Goal: Information Seeking & Learning: Learn about a topic

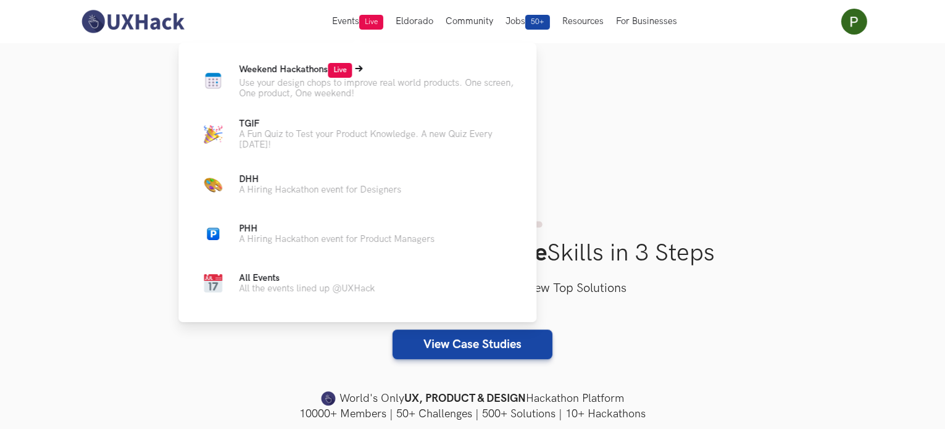
click at [278, 67] on span "Weekend Hackathons Live" at bounding box center [295, 69] width 113 height 10
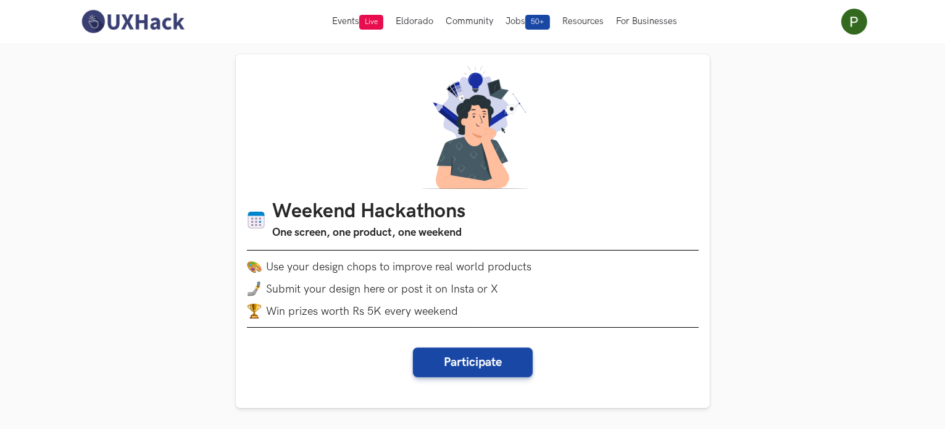
click at [410, 212] on h1 "Weekend Hackathons" at bounding box center [369, 212] width 193 height 24
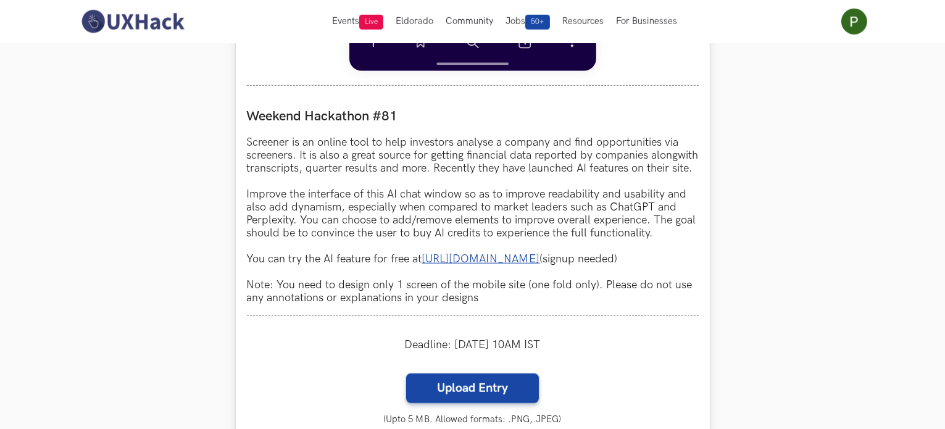
scroll to position [1011, 0]
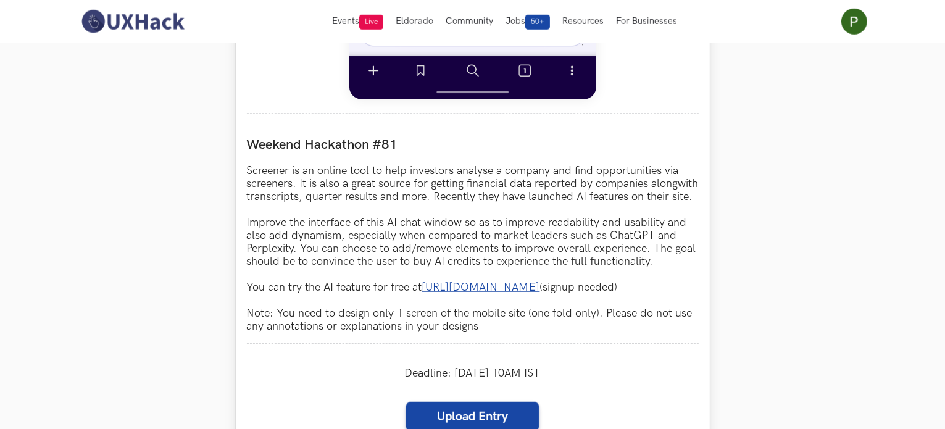
click at [500, 294] on link "https://www.screener.in/ai/" at bounding box center [481, 287] width 118 height 13
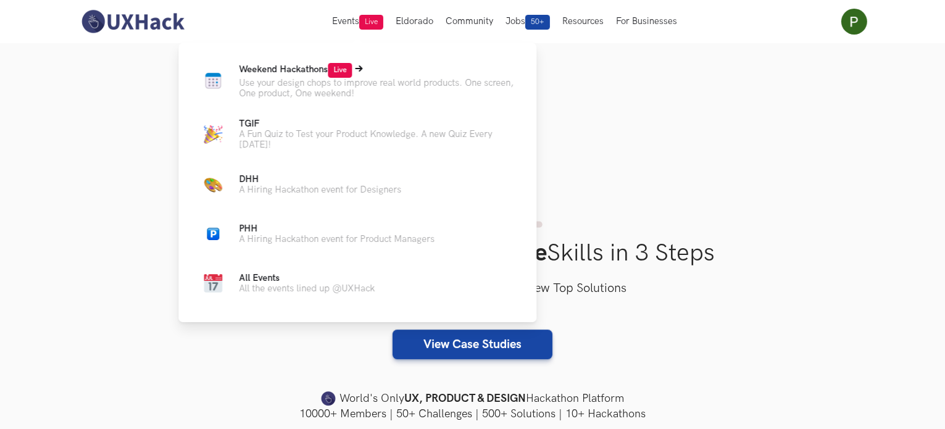
click at [297, 70] on span "Weekend Hackathons Live" at bounding box center [295, 69] width 113 height 10
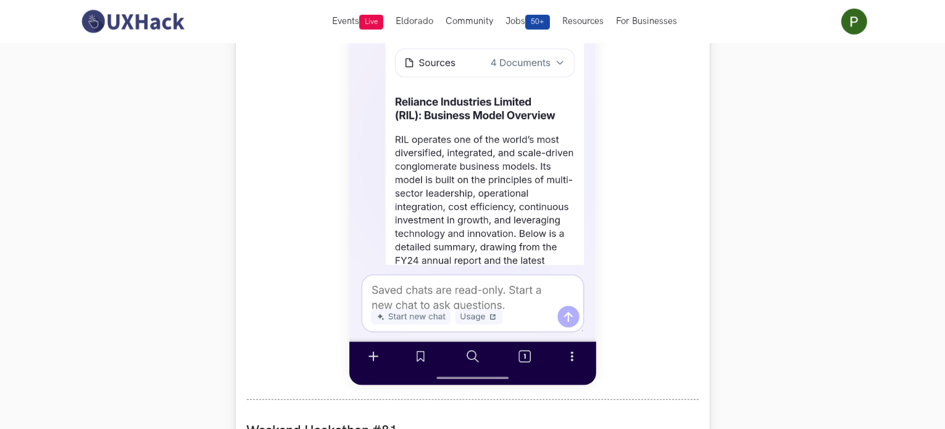
scroll to position [719, 0]
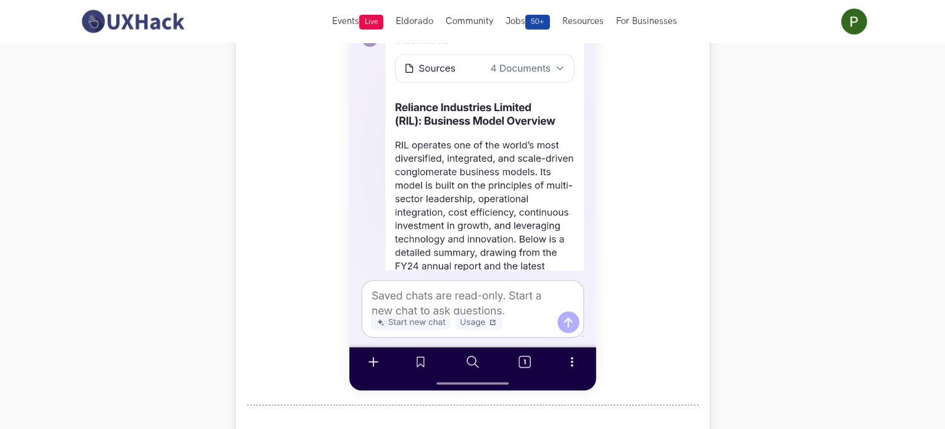
click at [479, 159] on img at bounding box center [472, 116] width 247 height 548
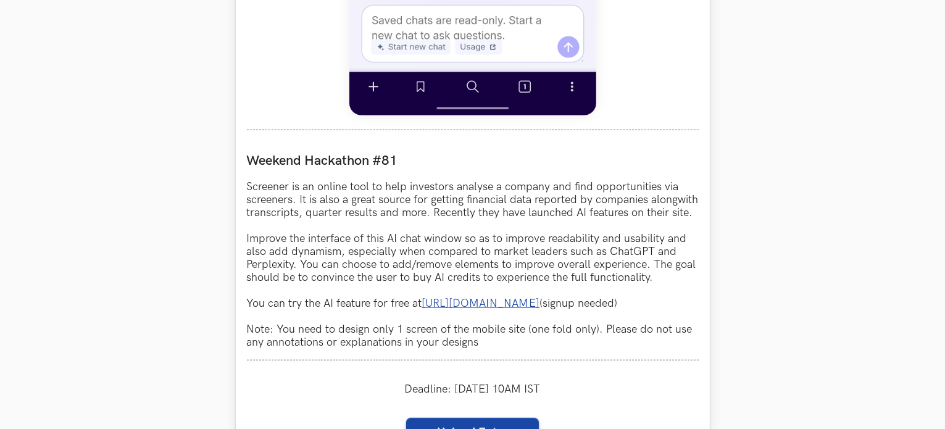
scroll to position [997, 0]
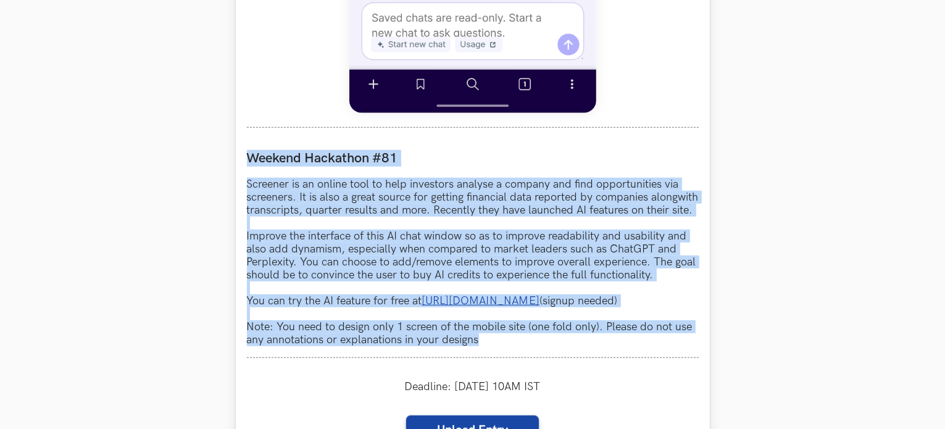
drag, startPoint x: 247, startPoint y: 152, endPoint x: 496, endPoint y: 372, distance: 331.7
click at [496, 358] on div "Weekend Hackathon #81 Screener is an online tool to help investors analyse a co…" at bounding box center [473, 248] width 452 height 219
copy div "Weekend Hackathon #81 Screener is an online tool to help investors analyse a co…"
click at [496, 358] on div "Weekend Hackathon #81 Screener is an online tool to help investors analyse a co…" at bounding box center [473, 248] width 452 height 219
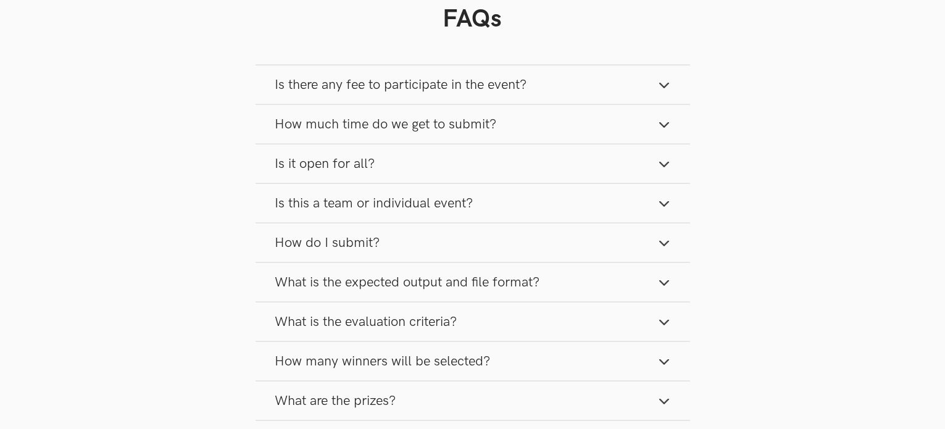
scroll to position [1652, 0]
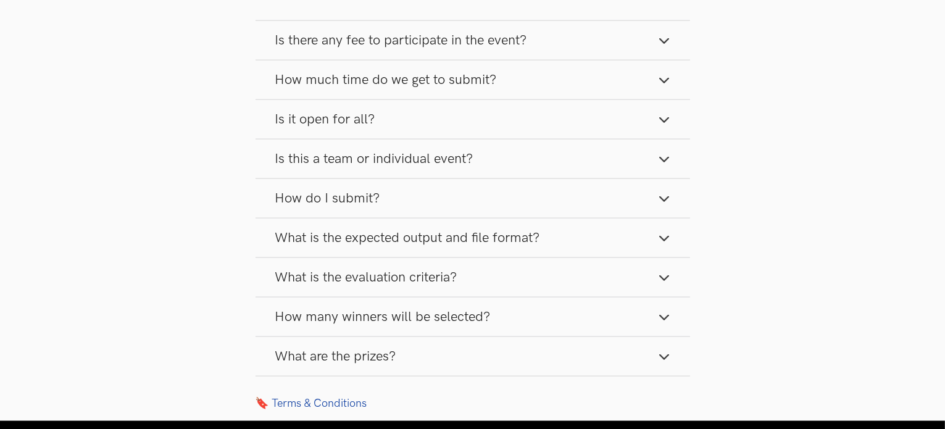
click at [663, 47] on icon "button" at bounding box center [664, 41] width 12 height 12
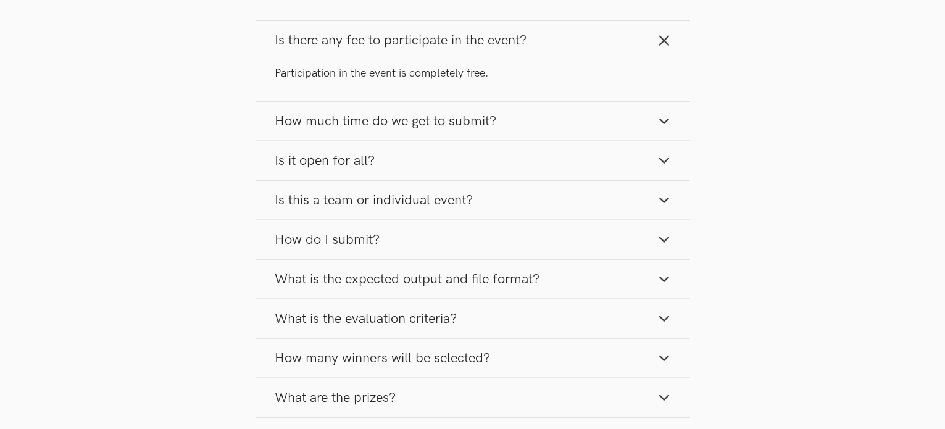
click at [663, 127] on icon "button" at bounding box center [664, 121] width 12 height 12
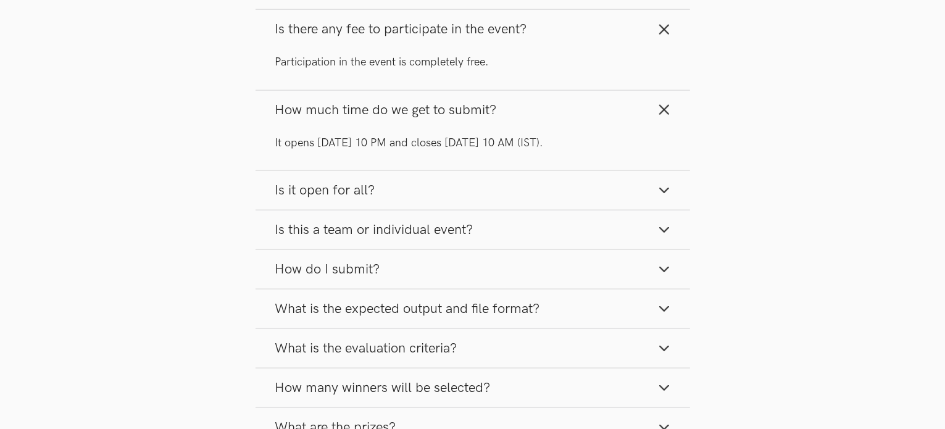
scroll to position [1665, 0]
click at [678, 208] on button "Is it open for all?" at bounding box center [472, 188] width 434 height 39
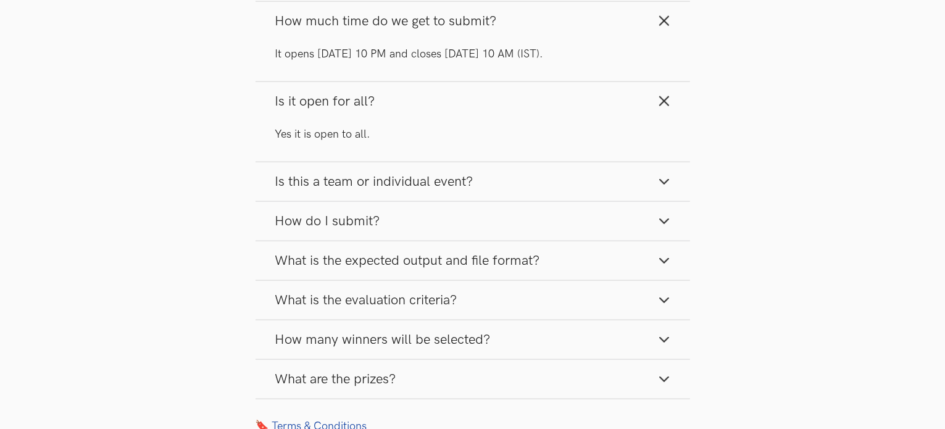
scroll to position [1756, 0]
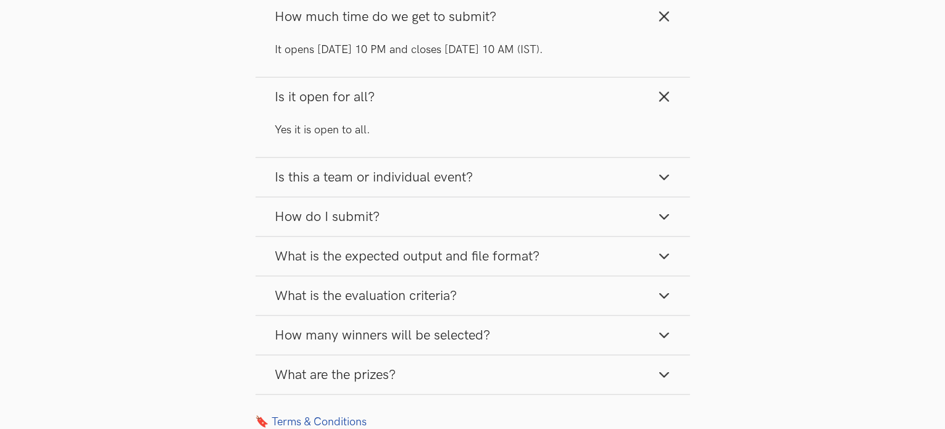
click at [659, 183] on icon "button" at bounding box center [664, 177] width 12 height 12
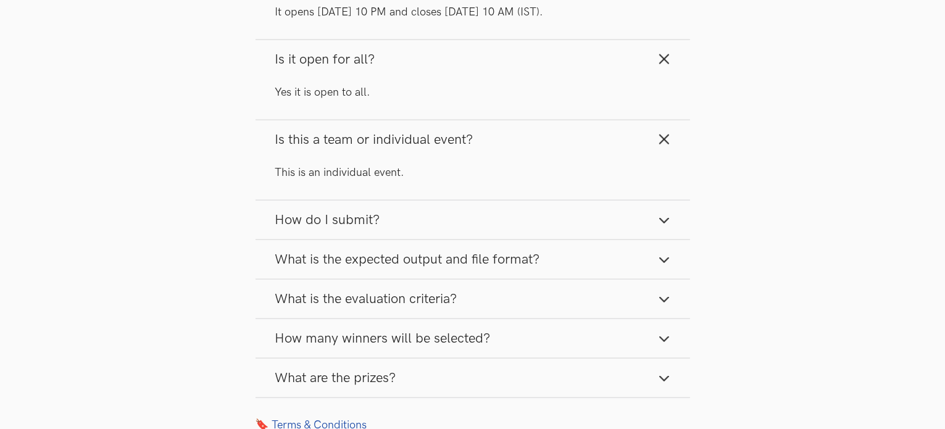
scroll to position [1794, 0]
click at [656, 239] on button "How do I submit?" at bounding box center [472, 220] width 434 height 39
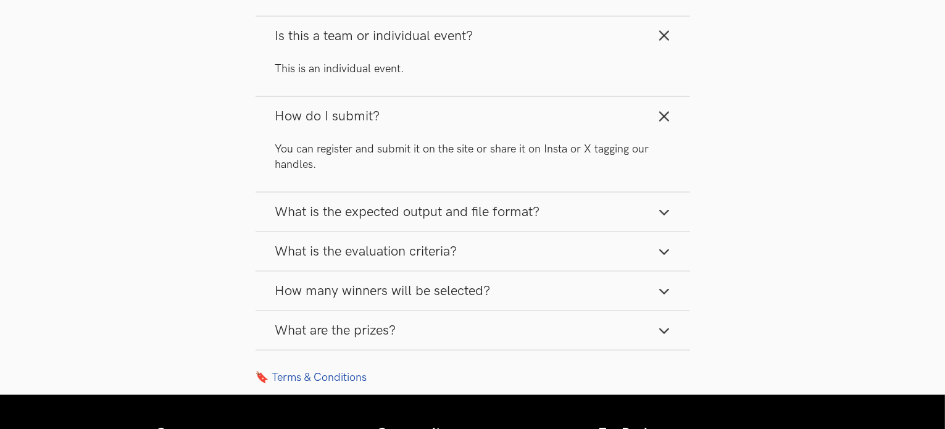
scroll to position [1899, 0]
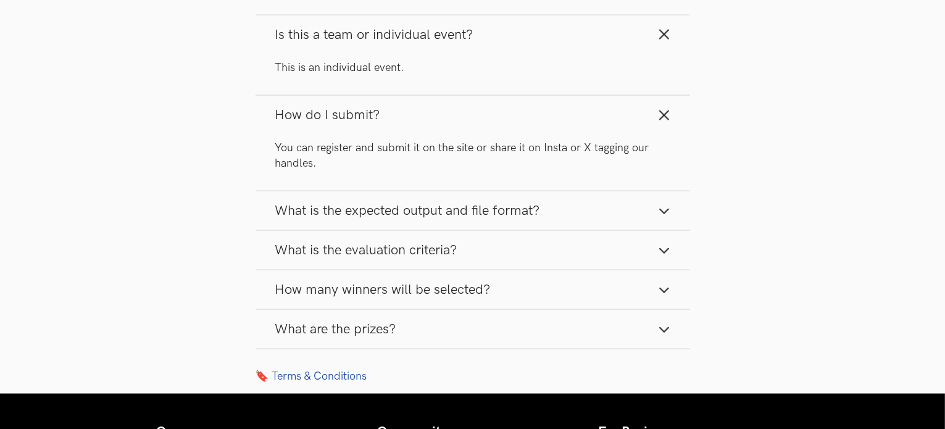
click at [664, 218] on button "What is the expected output and file format?" at bounding box center [472, 210] width 434 height 39
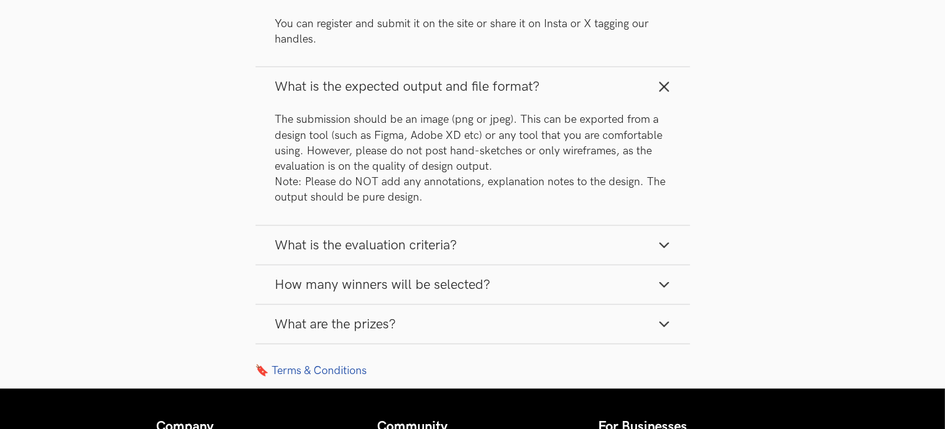
scroll to position [2025, 0]
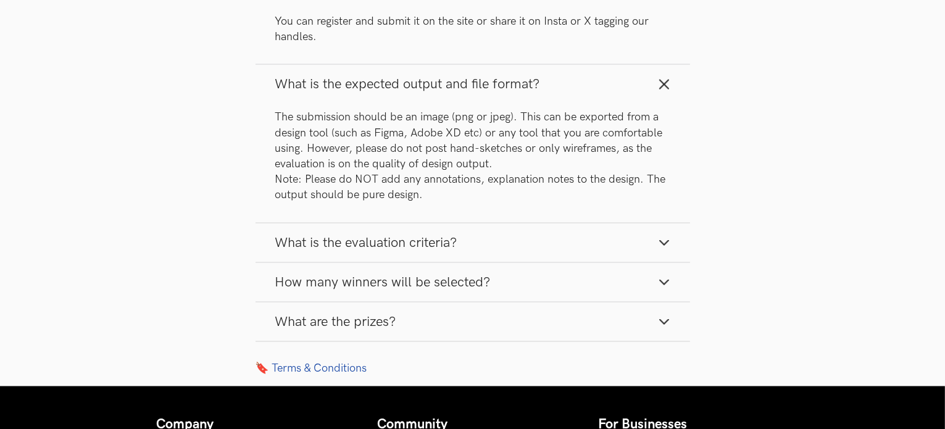
click at [669, 249] on icon "button" at bounding box center [664, 242] width 12 height 12
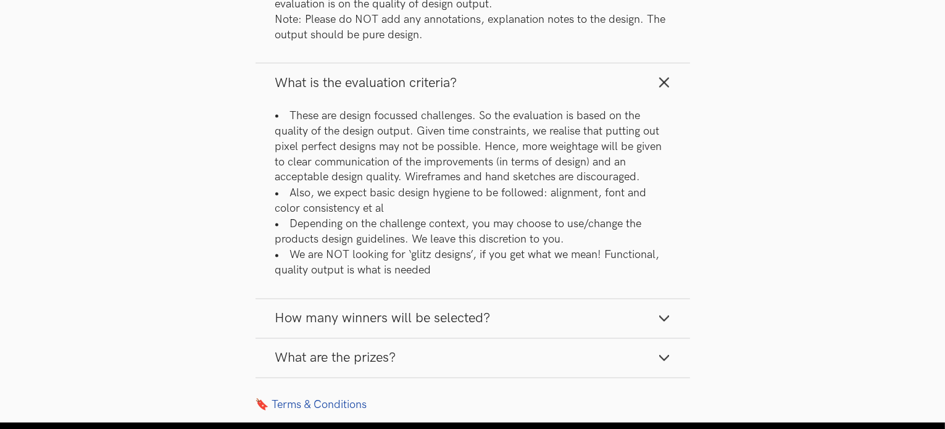
scroll to position [2226, 0]
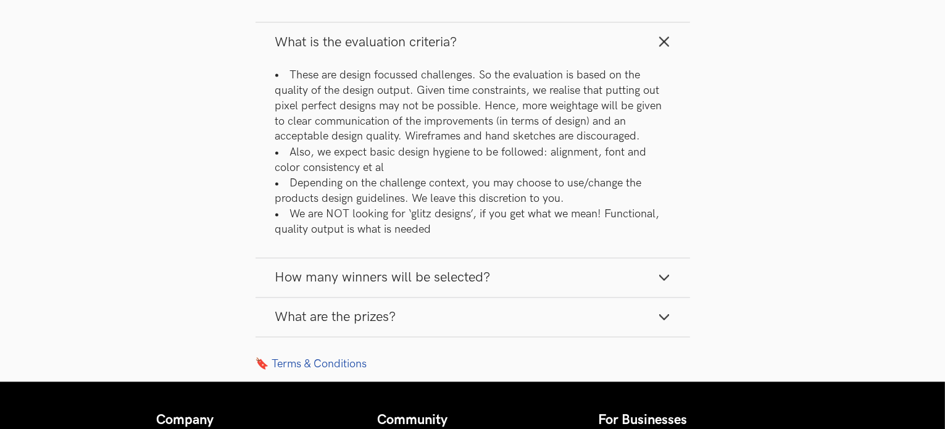
click at [659, 283] on button "How many winners will be selected?" at bounding box center [472, 277] width 434 height 39
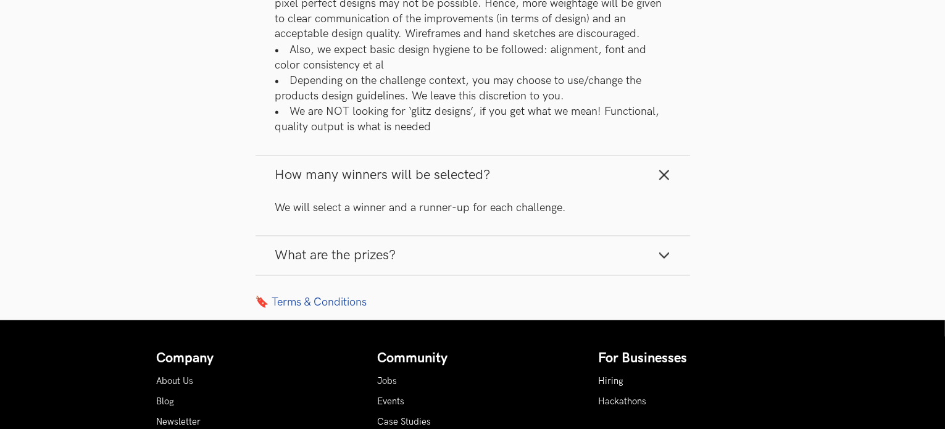
scroll to position [2329, 0]
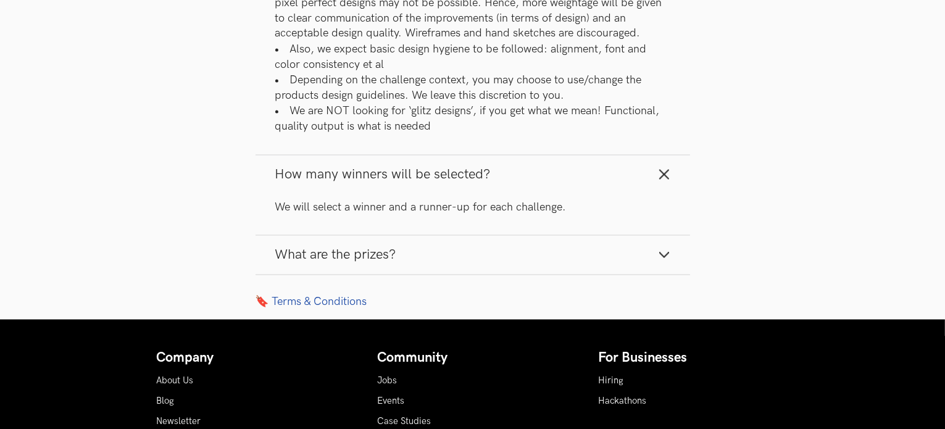
click at [664, 261] on icon "button" at bounding box center [664, 255] width 12 height 12
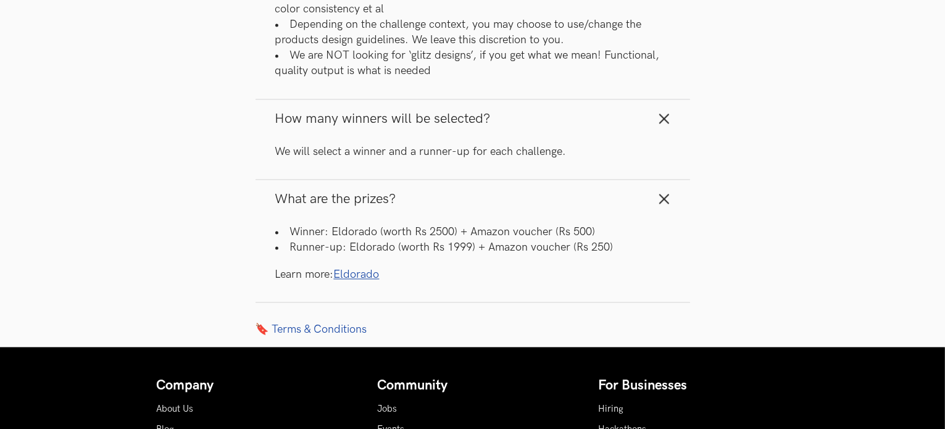
scroll to position [2389, 0]
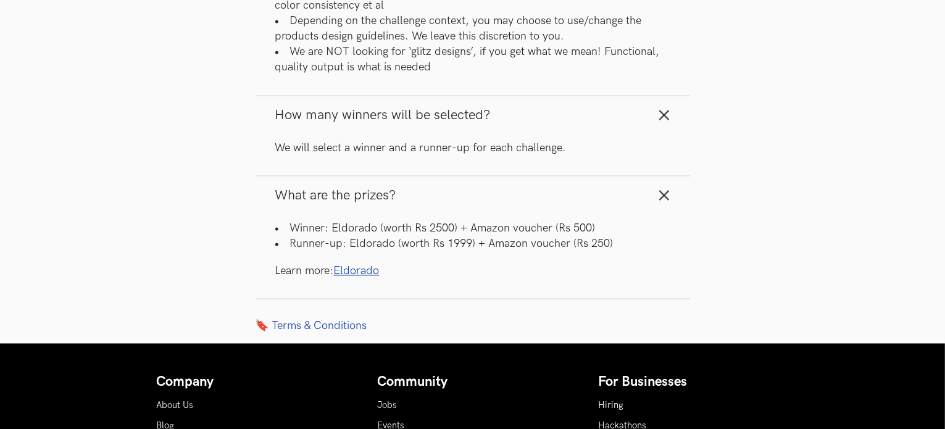
click at [355, 277] on link "Eldorado" at bounding box center [357, 270] width 46 height 13
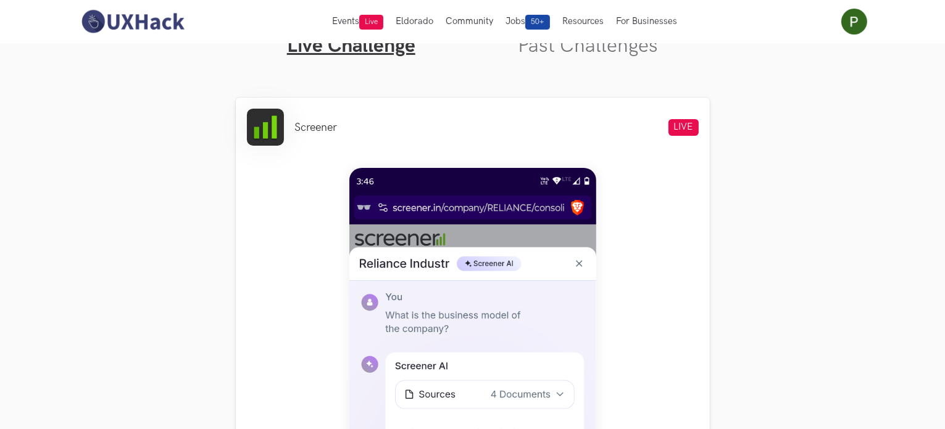
scroll to position [582, 0]
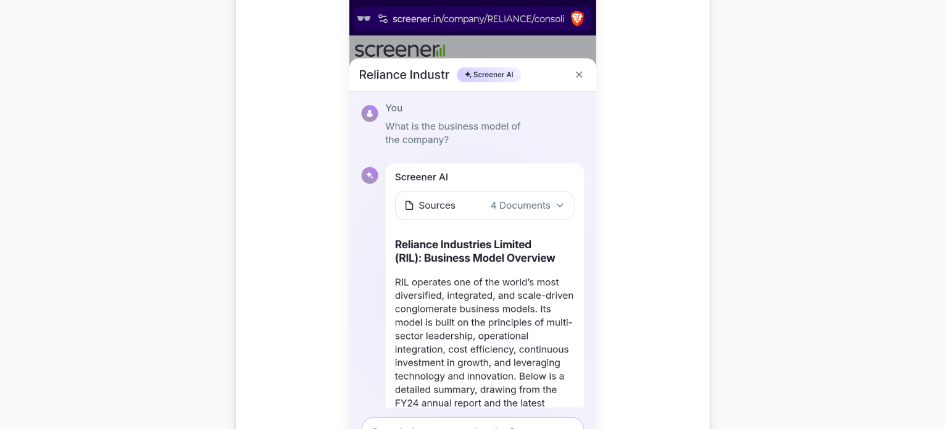
click at [447, 175] on img at bounding box center [472, 253] width 247 height 548
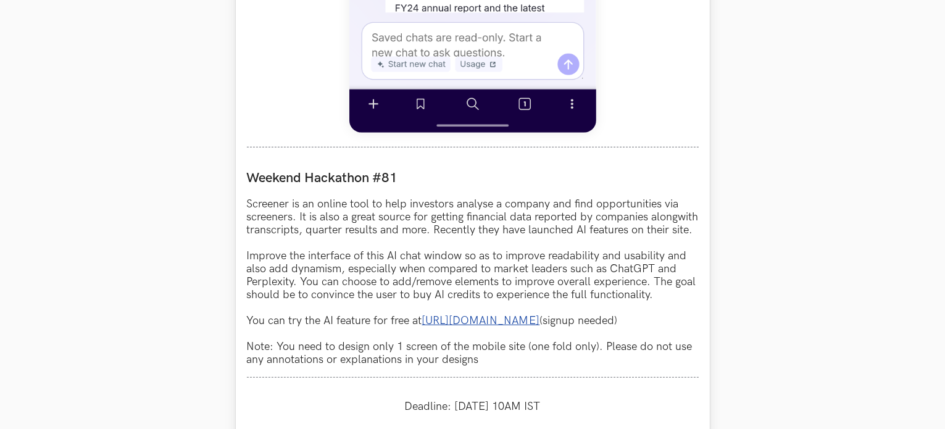
scroll to position [982, 0]
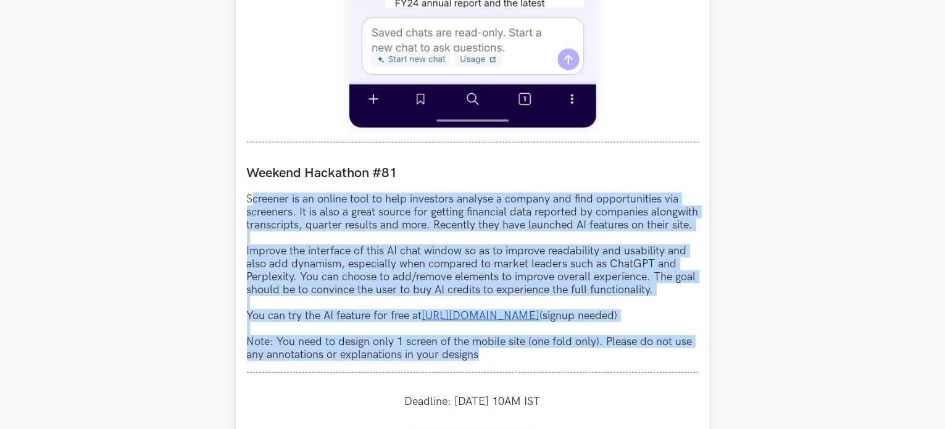
drag, startPoint x: 249, startPoint y: 191, endPoint x: 492, endPoint y: 370, distance: 301.0
click at [492, 361] on p "Screener is an online tool to help investors analyse a company and find opportu…" at bounding box center [473, 276] width 452 height 168
copy p "creener is an online tool to help investors analyse a company and find opportun…"
click at [492, 361] on p "Screener is an online tool to help investors analyse a company and find opportu…" at bounding box center [473, 276] width 452 height 168
drag, startPoint x: 247, startPoint y: 196, endPoint x: 486, endPoint y: 378, distance: 300.6
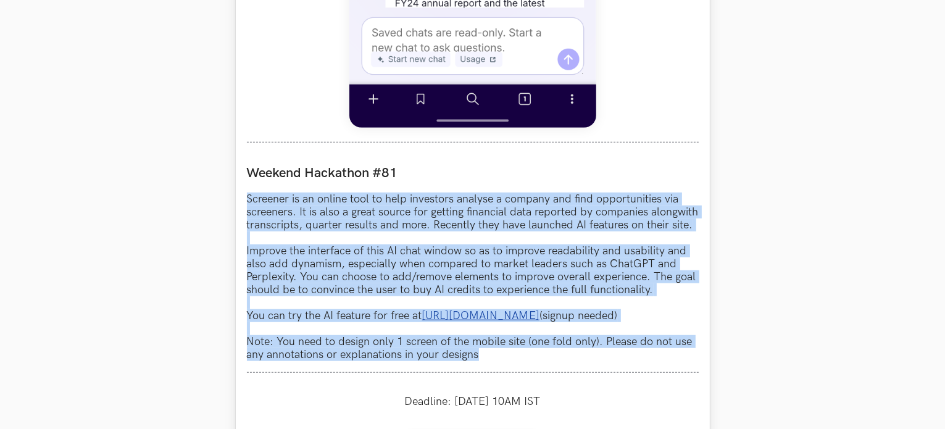
click at [486, 373] on div "Weekend Hackathon #81 Screener is an online tool to help investors analyse a co…" at bounding box center [473, 263] width 452 height 219
copy p "Screener is an online tool to help investors analyse a company and find opportu…"
click at [230, 281] on section "Weekend Hackathons One screen, one product, one weekend Use your design chops t…" at bounding box center [472, 405] width 945 height 2689
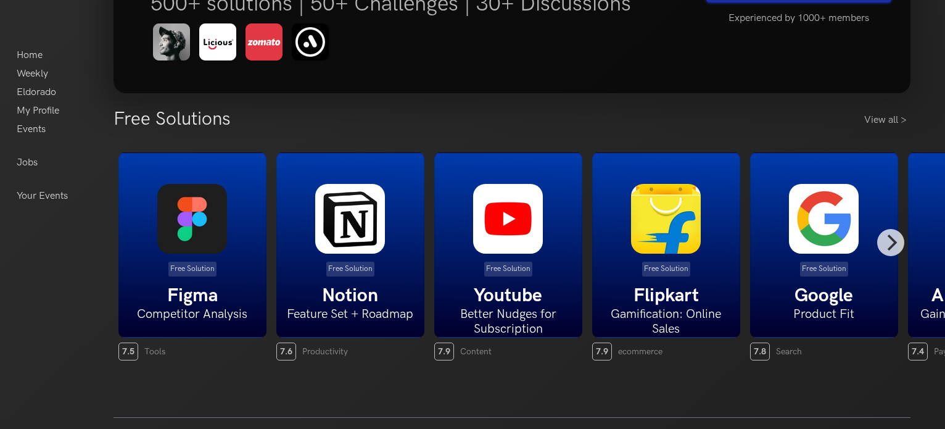
scroll to position [184, 0]
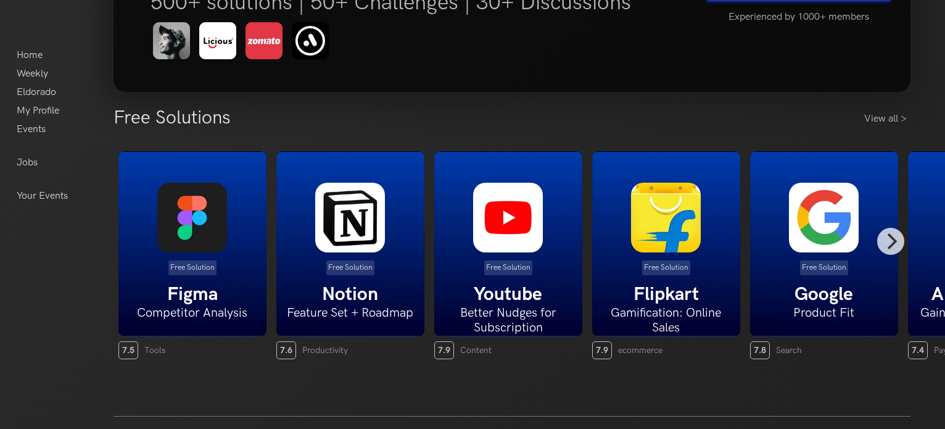
click at [196, 250] on img at bounding box center [192, 218] width 70 height 70
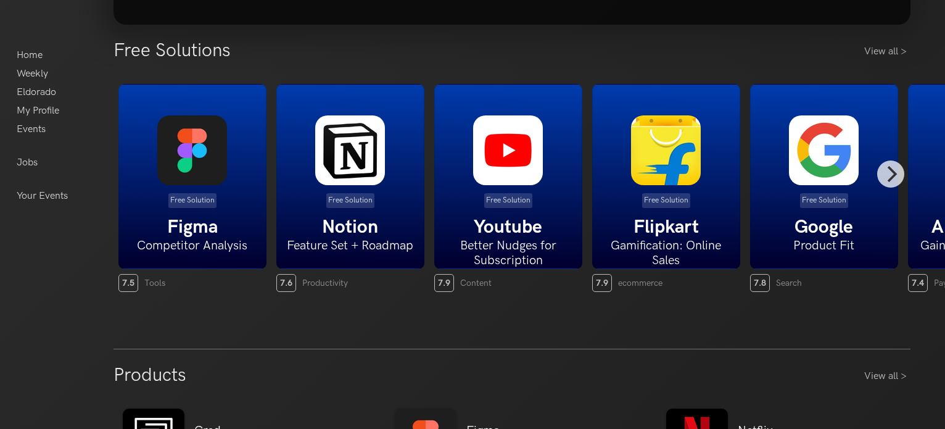
scroll to position [286, 0]
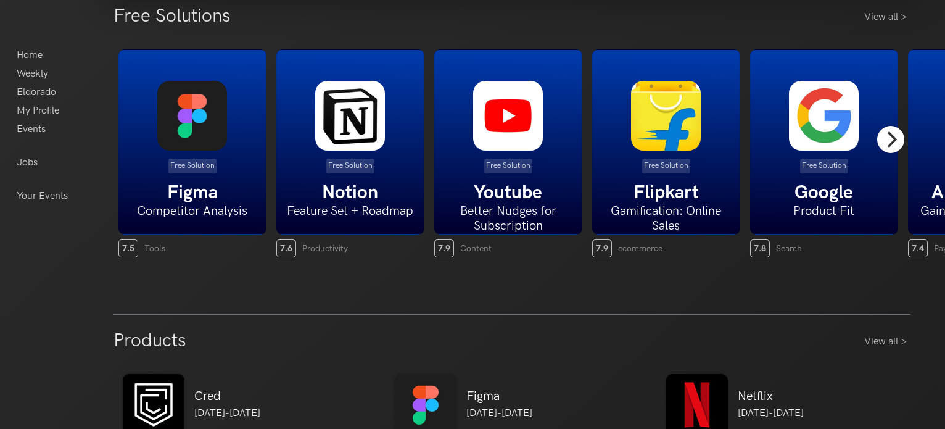
click at [893, 144] on icon "Next" at bounding box center [891, 139] width 16 height 16
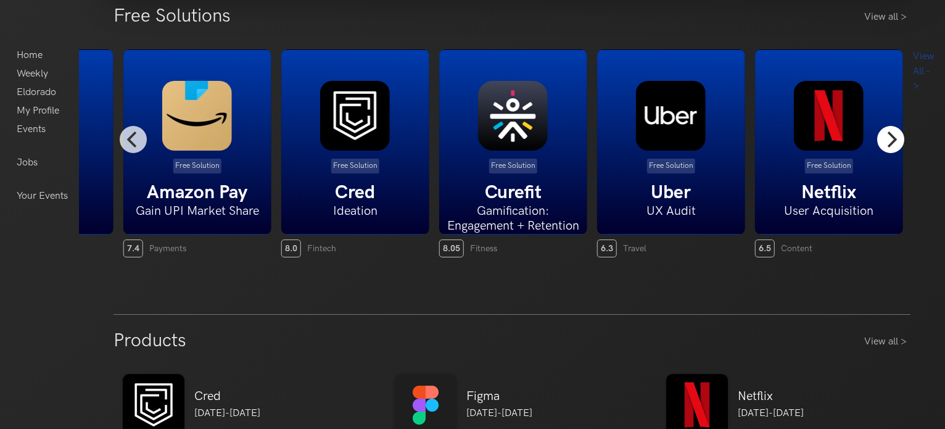
click at [893, 144] on icon "Next" at bounding box center [891, 139] width 16 height 16
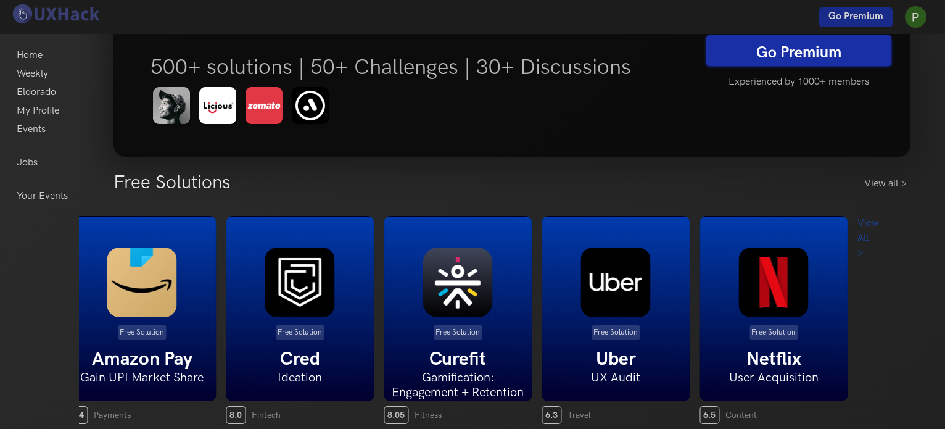
scroll to position [0, 0]
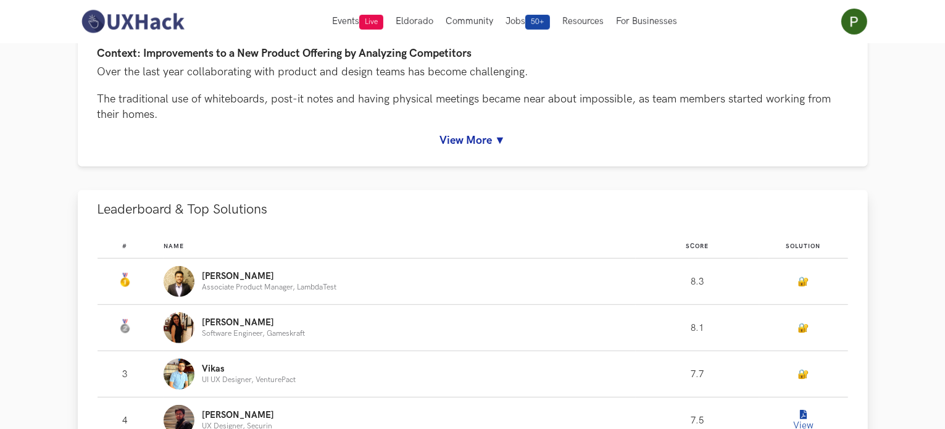
scroll to position [548, 0]
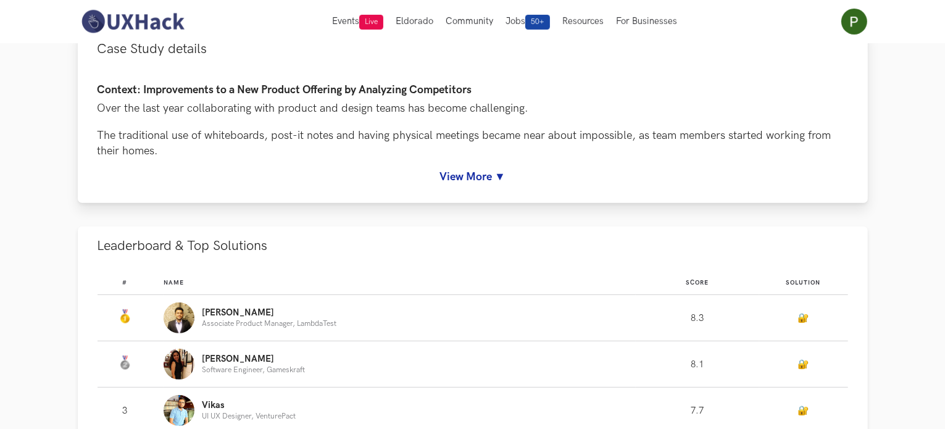
click at [492, 181] on link "View More ▼" at bounding box center [472, 176] width 750 height 13
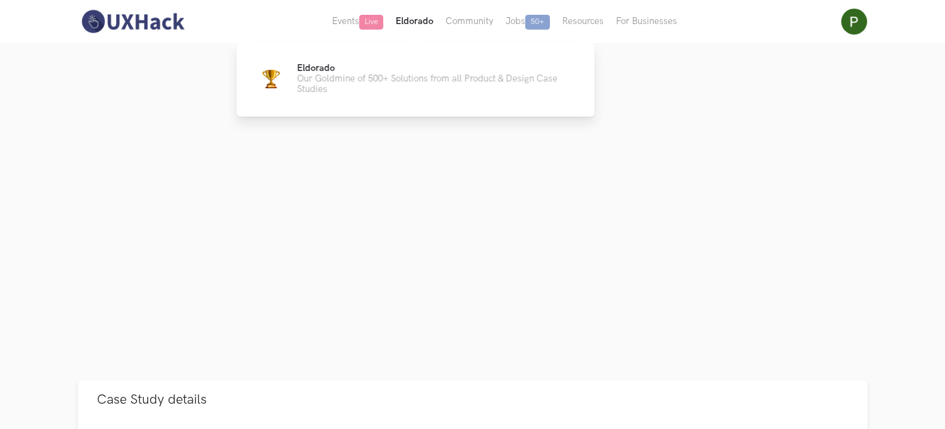
scroll to position [0, 0]
